Goal: Task Accomplishment & Management: Complete application form

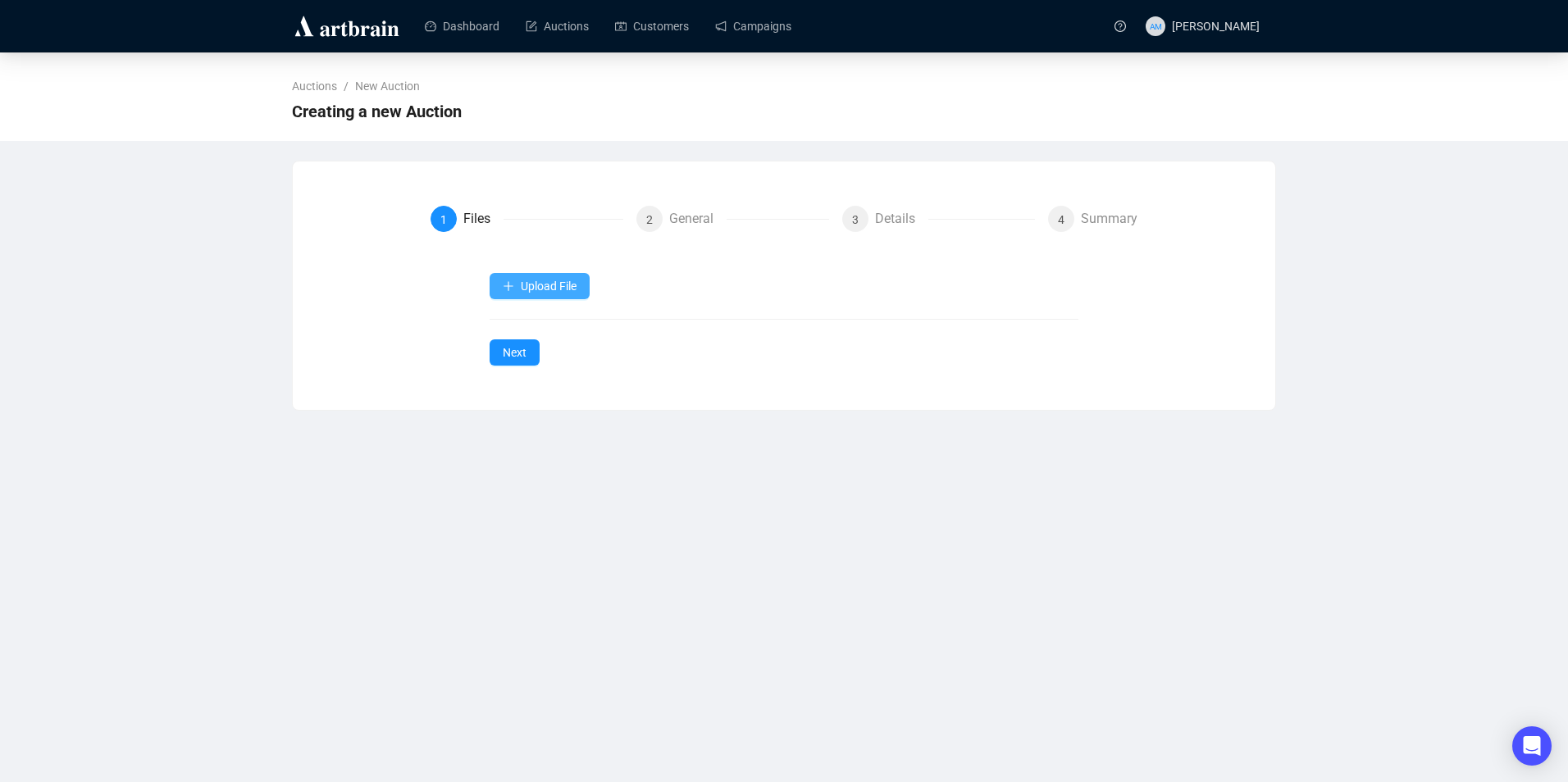
click at [561, 287] on span "Upload File" at bounding box center [548, 286] width 56 height 13
click at [549, 331] on span "Items" at bounding box center [540, 326] width 76 height 18
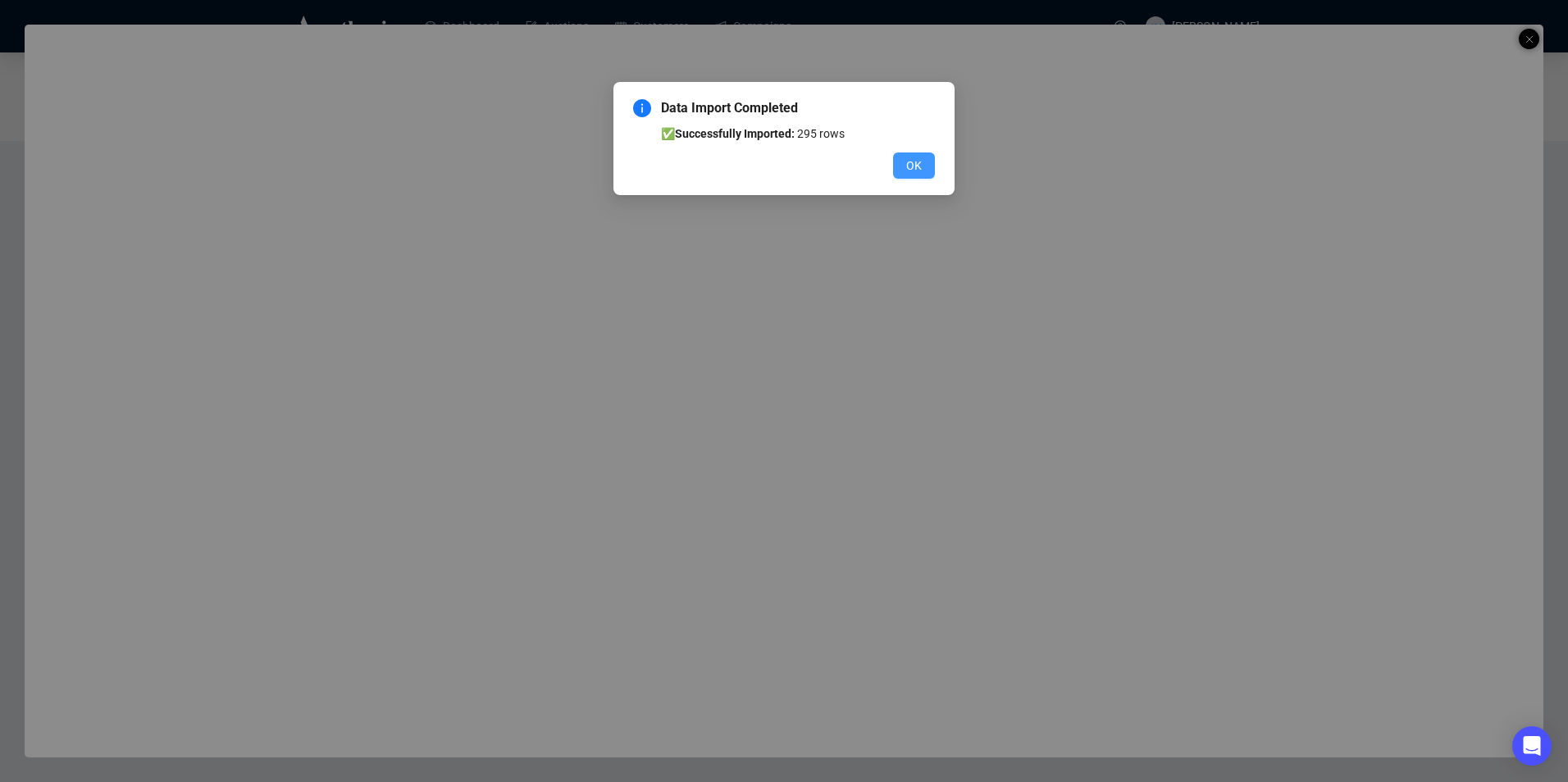
click at [920, 158] on span "OK" at bounding box center [914, 166] width 16 height 18
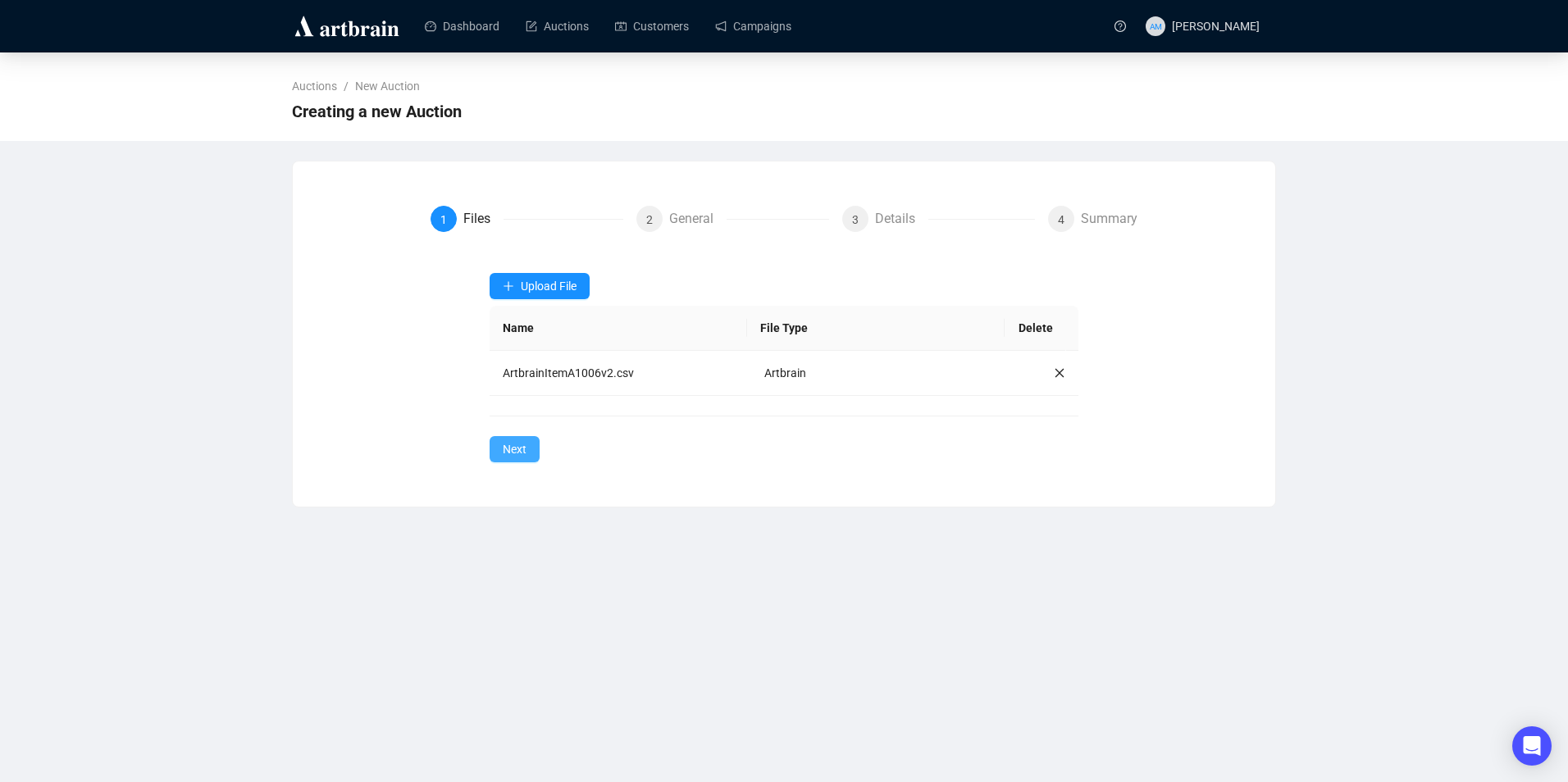
click at [505, 448] on span "Next" at bounding box center [514, 450] width 24 height 18
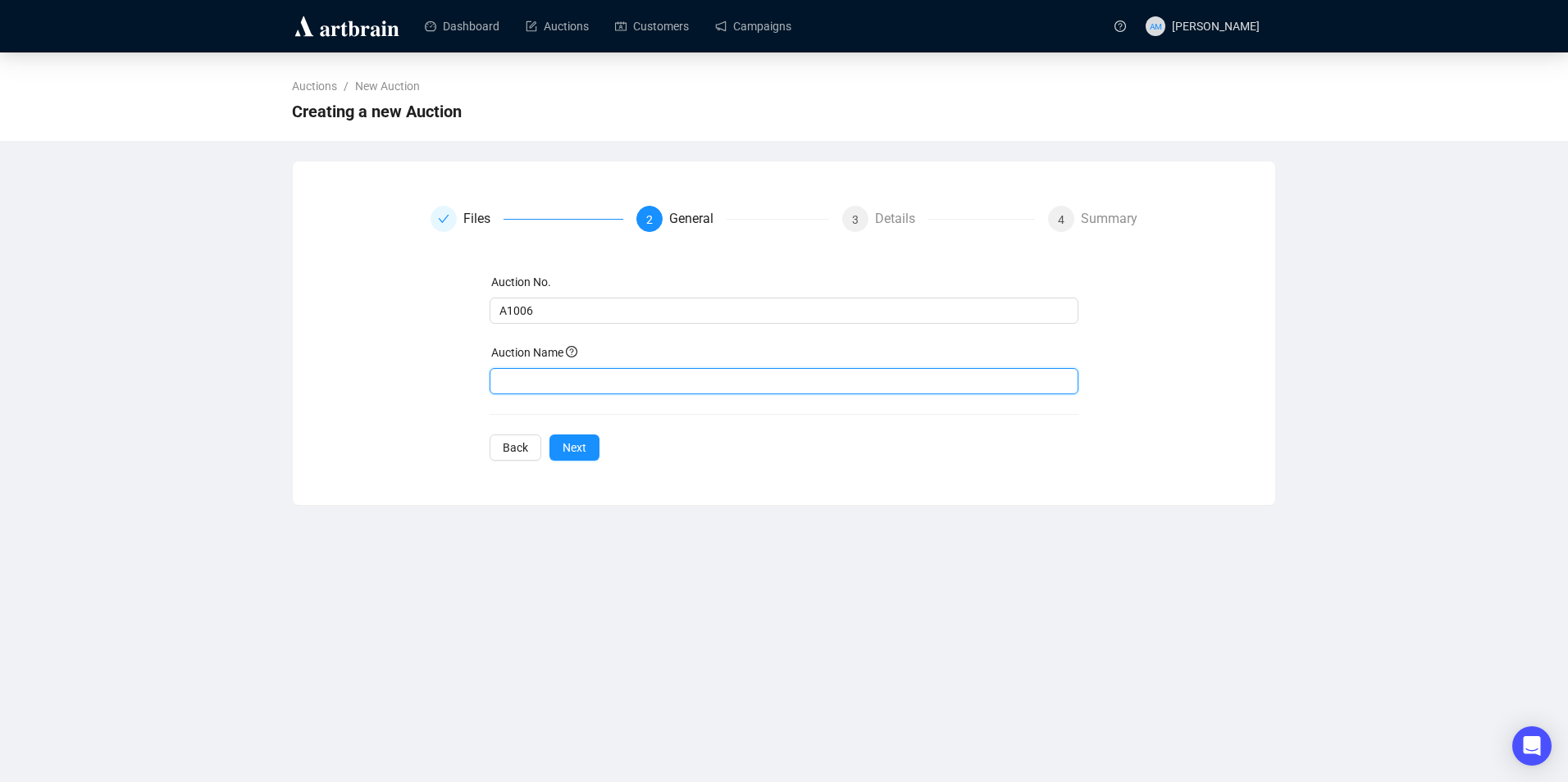
click at [558, 374] on input "text" at bounding box center [785, 381] width 590 height 27
type input "ONLINE ASIAN ART"
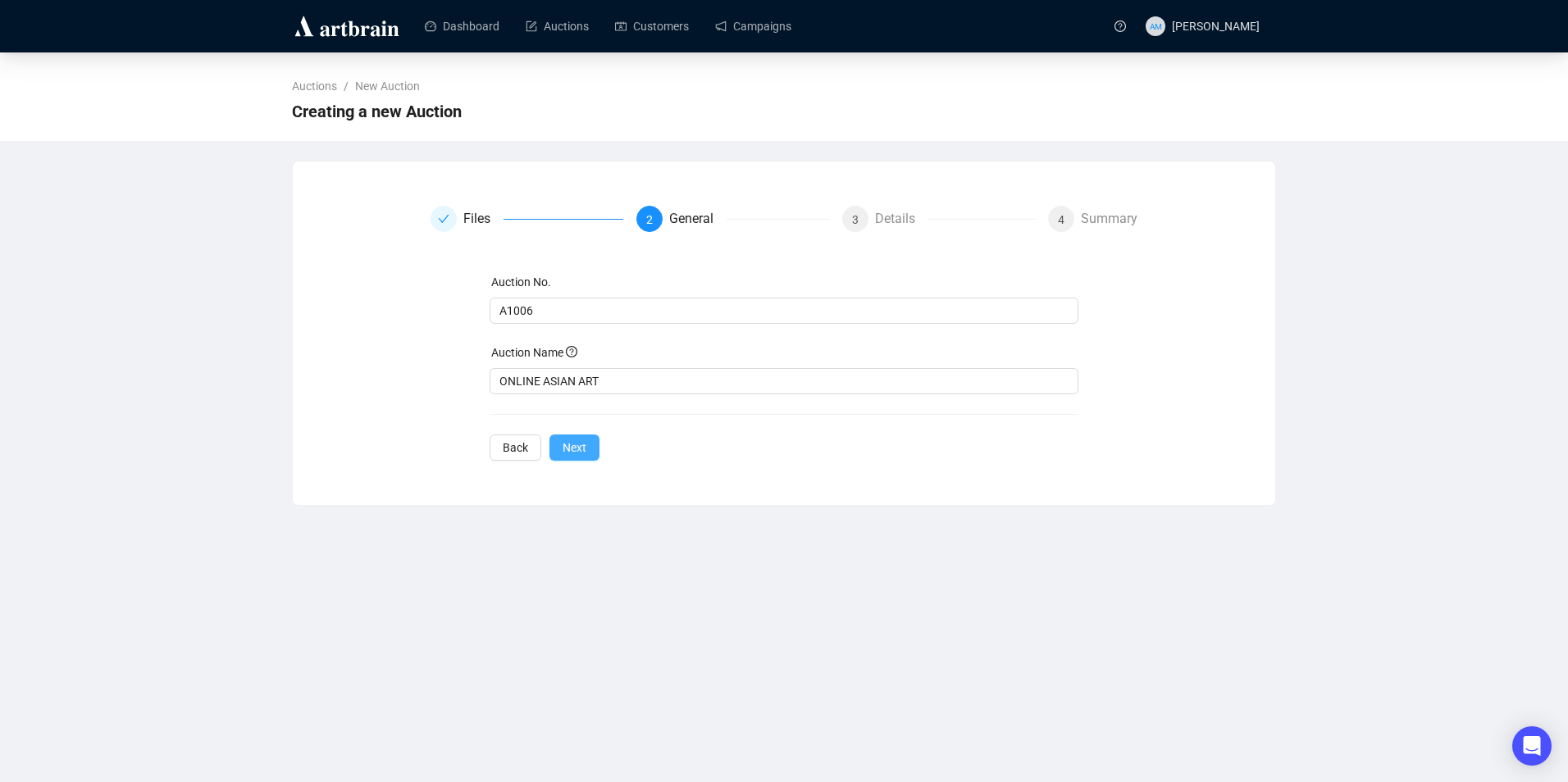
click at [584, 448] on span "Next" at bounding box center [574, 448] width 24 height 18
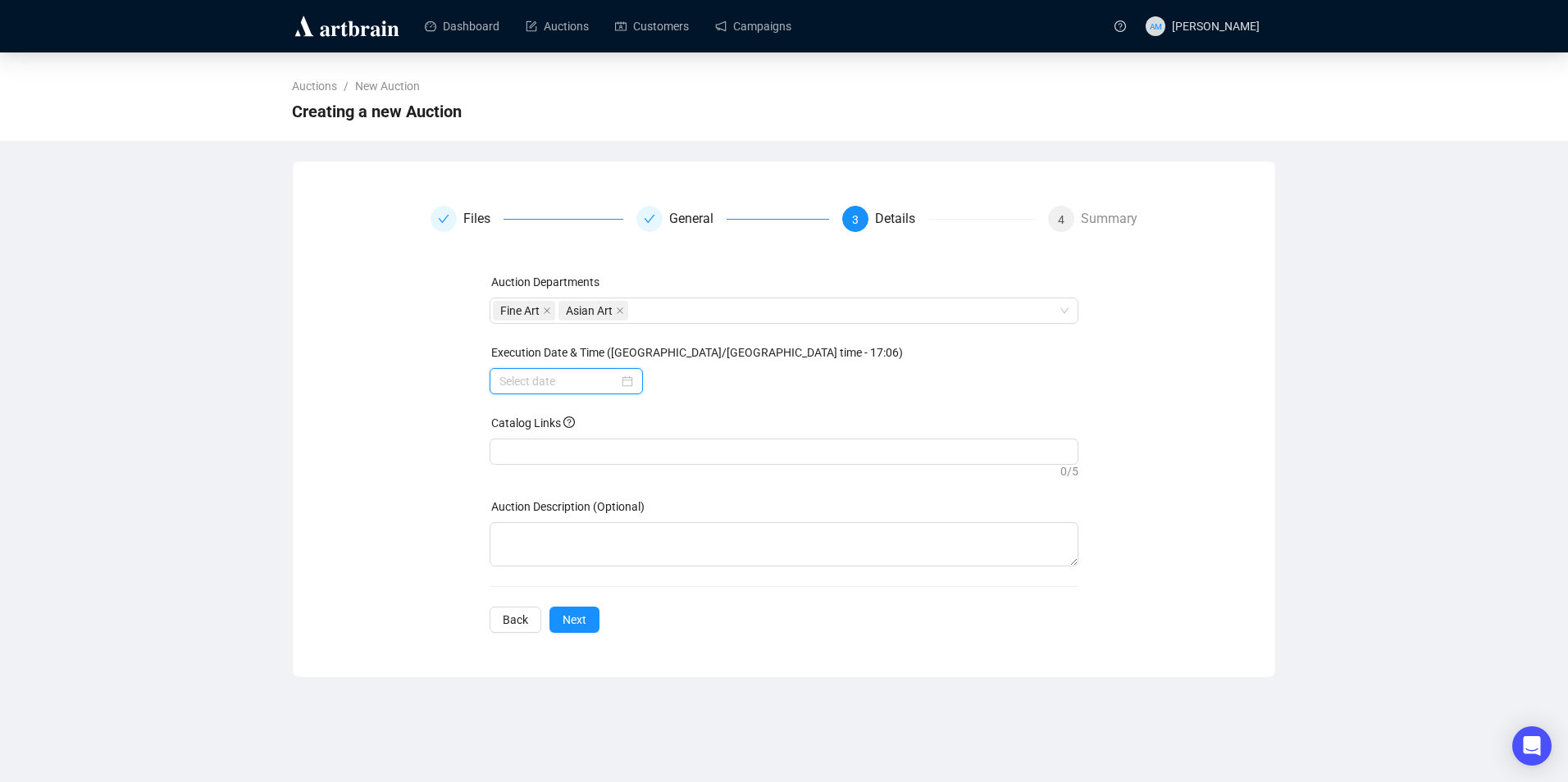
click at [539, 388] on input at bounding box center [559, 381] width 119 height 18
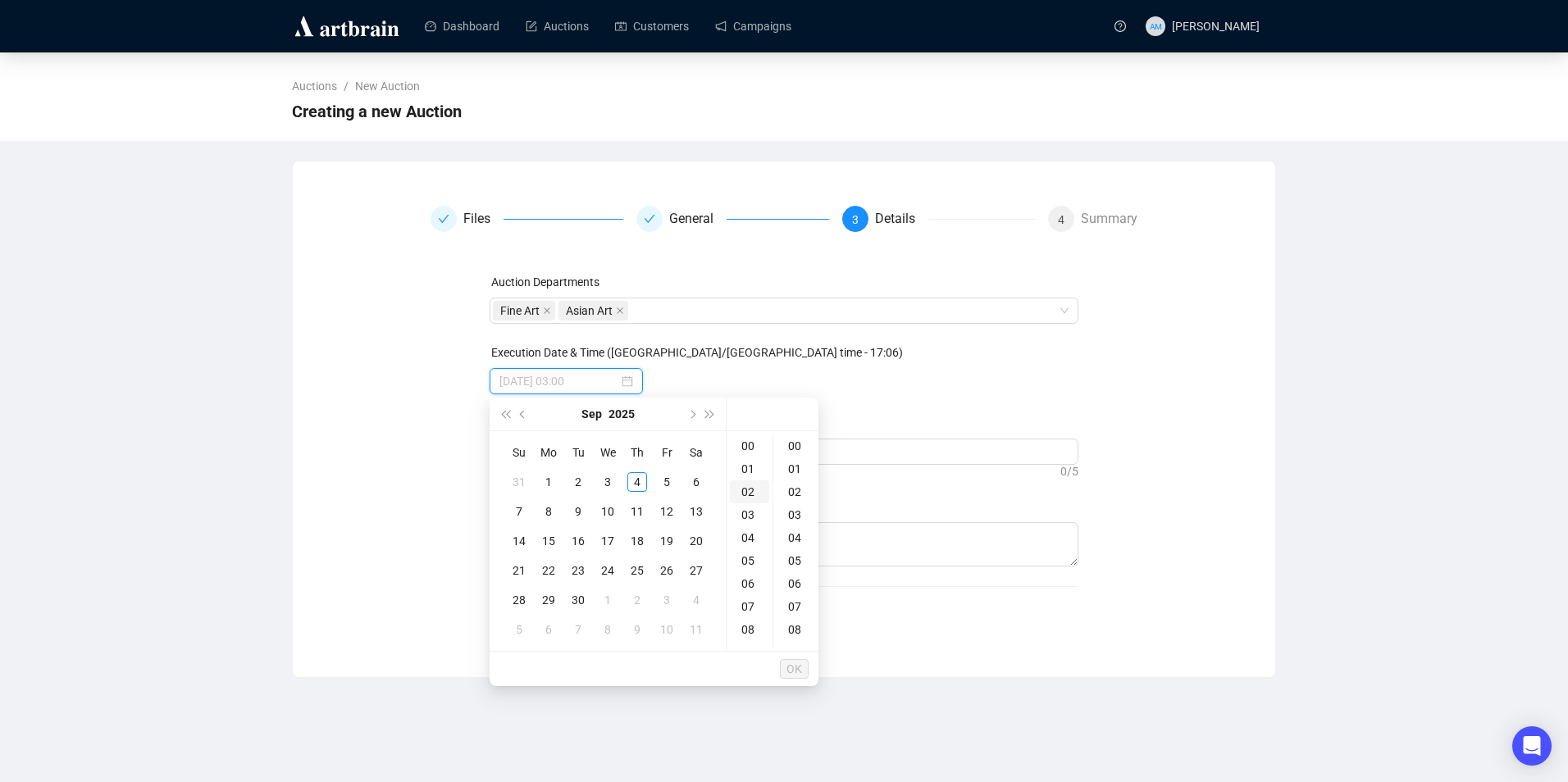
type input "[DATE] 02:00"
type input "[DATE] 03:00"
click at [607, 543] on div "17" at bounding box center [608, 541] width 20 height 20
click at [753, 613] on div "11" at bounding box center [749, 617] width 39 height 23
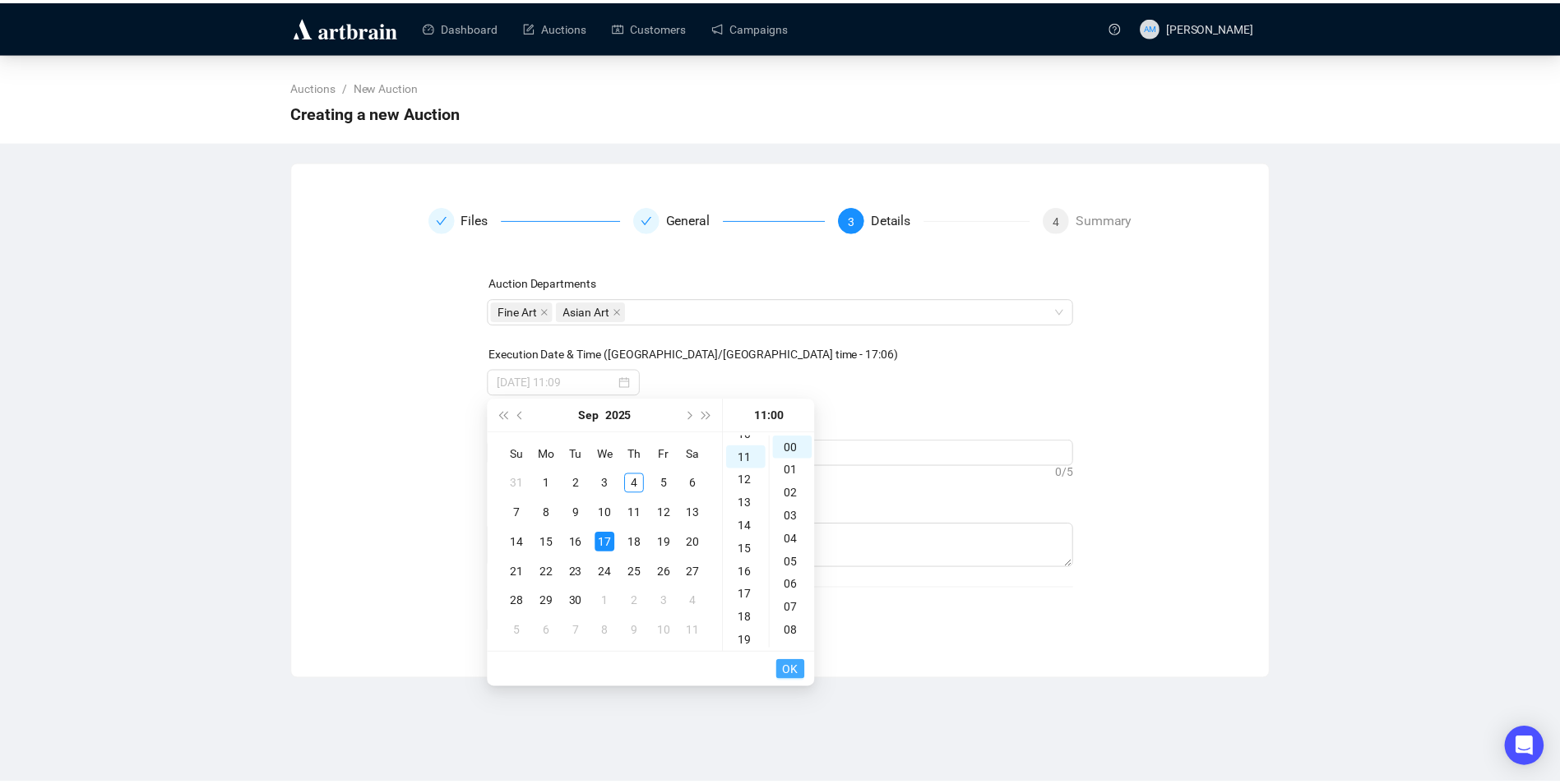
scroll to position [253, 0]
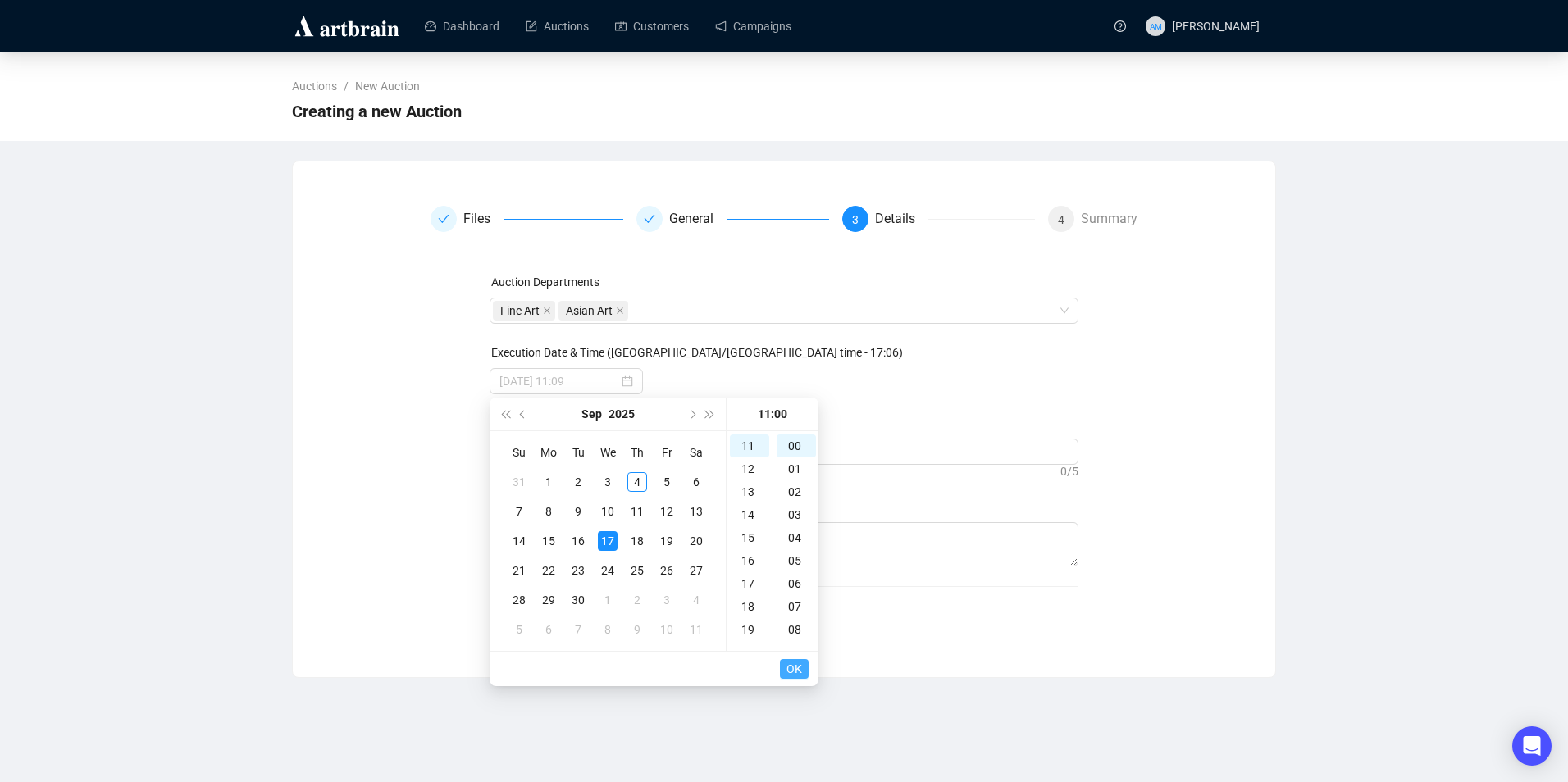
type input "[DATE] 11:00"
click at [792, 660] on span "OK" at bounding box center [794, 669] width 16 height 31
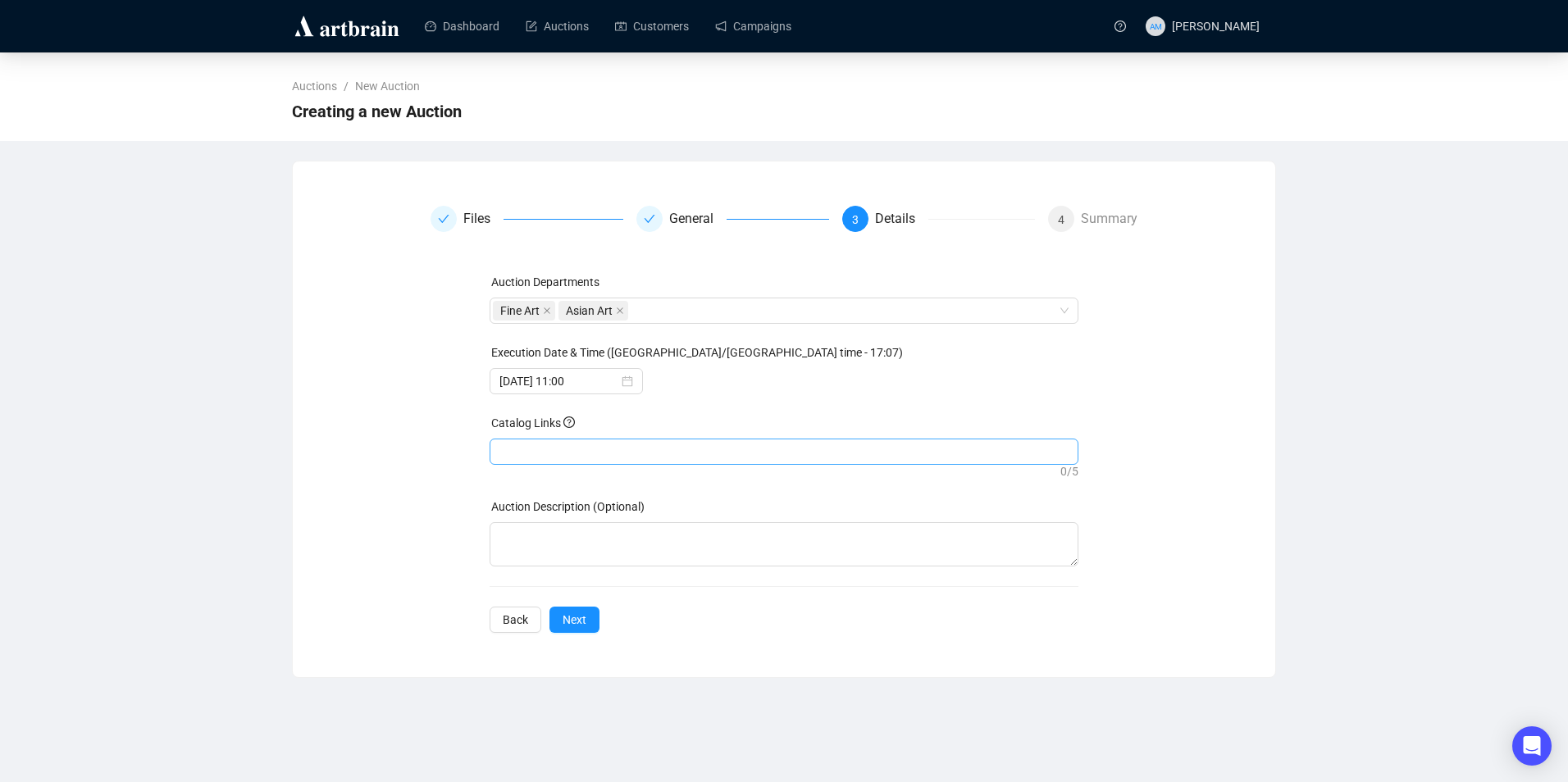
click at [634, 450] on div at bounding box center [785, 452] width 583 height 23
drag, startPoint x: 634, startPoint y: 450, endPoint x: 510, endPoint y: 452, distance: 124.0
click at [510, 452] on div at bounding box center [785, 452] width 583 height 23
paste input "[URL][DOMAIN_NAME][PERSON_NAME]"
type input "[URL][DOMAIN_NAME][PERSON_NAME]"
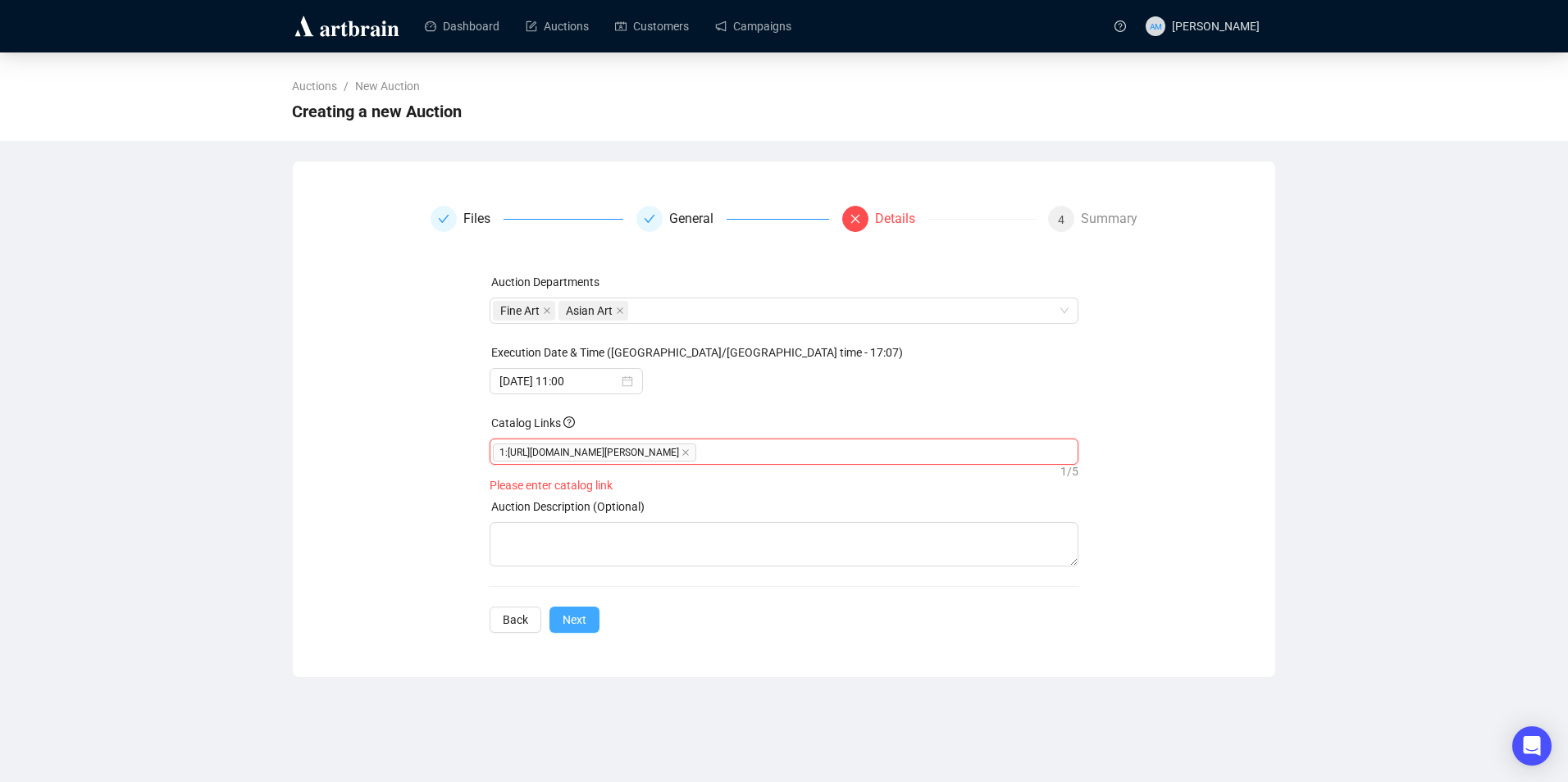
click at [576, 626] on span "Next" at bounding box center [574, 620] width 24 height 18
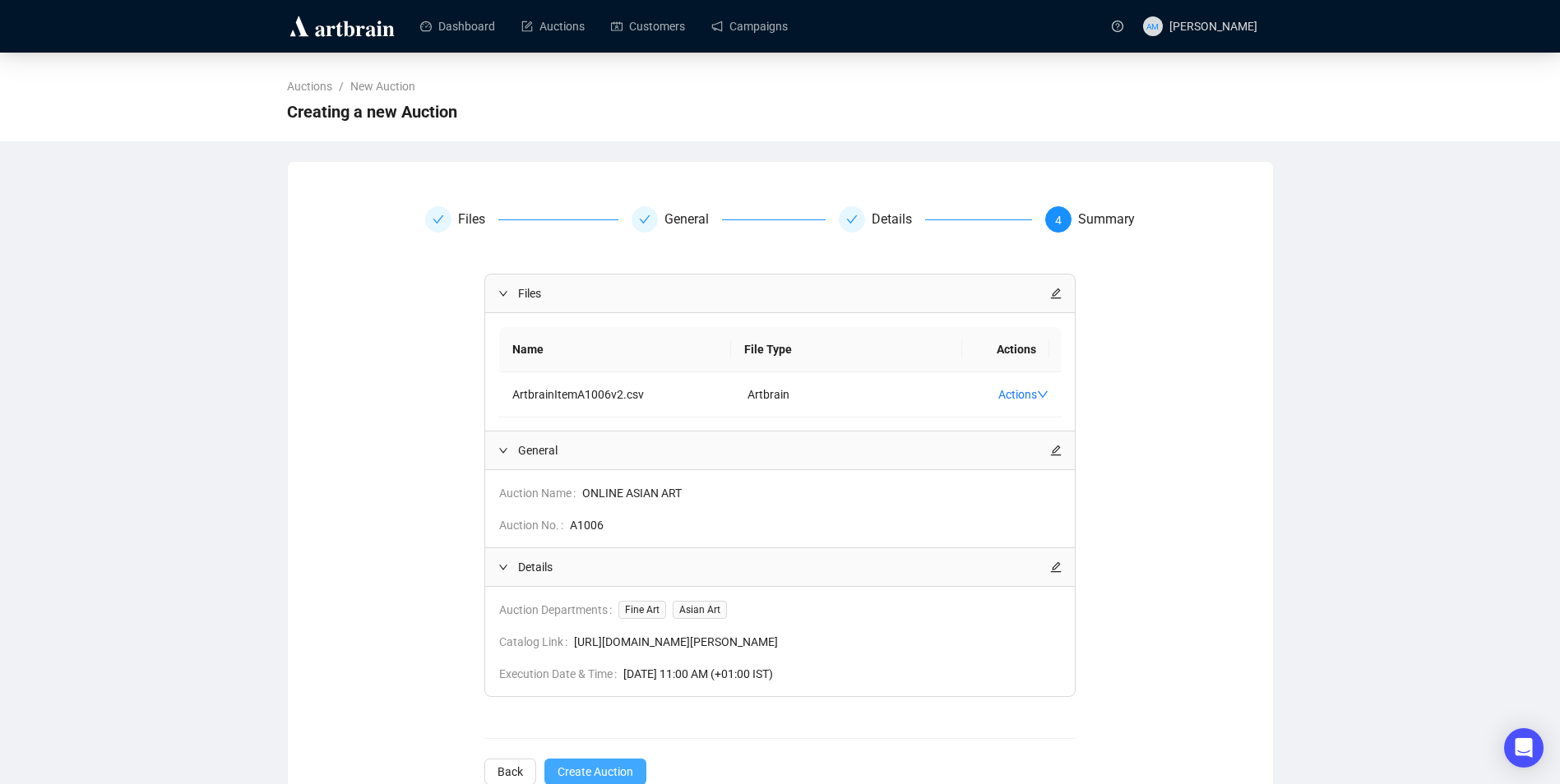
click at [596, 770] on span "Create Auction" at bounding box center [595, 772] width 76 height 18
